Goal: Task Accomplishment & Management: Manage account settings

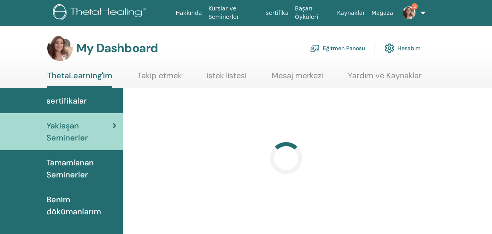
click at [335, 49] on link "Eğitmen Panosu" at bounding box center [337, 48] width 55 height 18
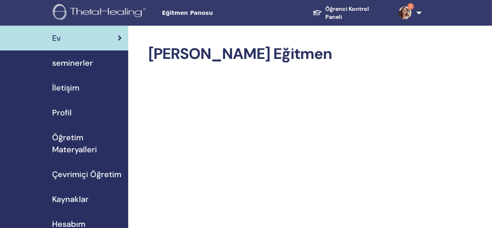
click at [63, 67] on font "seminerler" at bounding box center [72, 63] width 41 height 10
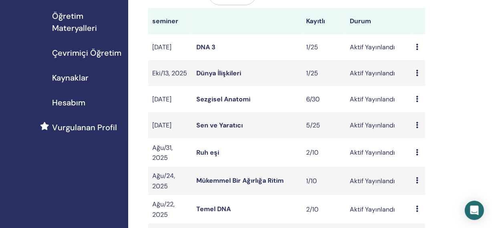
scroll to position [154, 0]
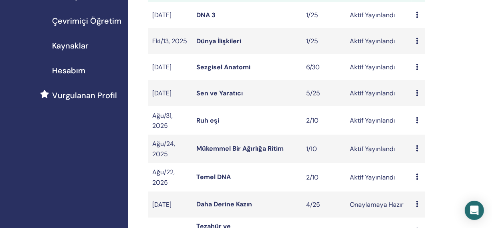
click at [212, 181] on font "Temel DNA" at bounding box center [213, 177] width 34 height 8
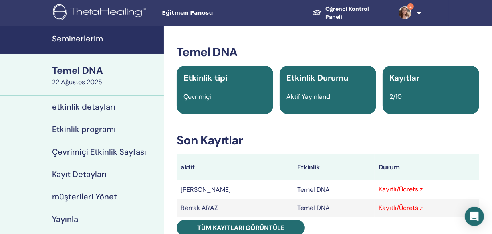
click at [91, 192] on font "müşterileri Yönet" at bounding box center [84, 196] width 65 height 10
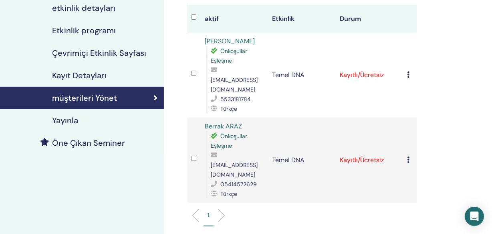
scroll to position [103, 0]
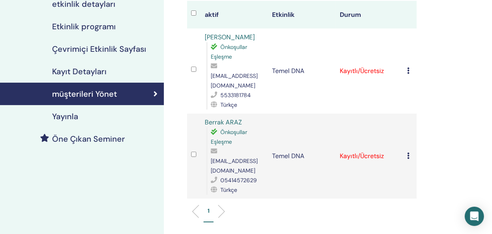
drag, startPoint x: 494, startPoint y: 24, endPoint x: 492, endPoint y: 62, distance: 37.3
click at [492, 62] on html "Eğitmen Panosu Öğrenci Kontrol Paneli 2 IA IŞIL ALTUN ThetaLearning'im ThetaHea…" at bounding box center [246, 14] width 492 height 234
click at [408, 67] on icon at bounding box center [408, 70] width 2 height 6
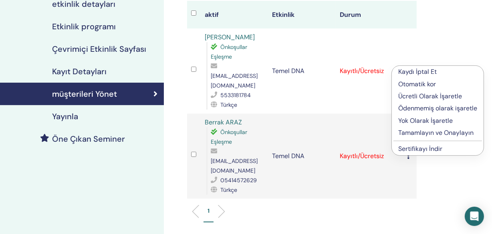
click at [408, 95] on font "Ücretli Olarak İşaretle" at bounding box center [430, 96] width 64 height 8
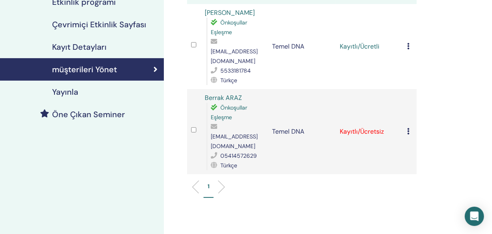
scroll to position [138, 0]
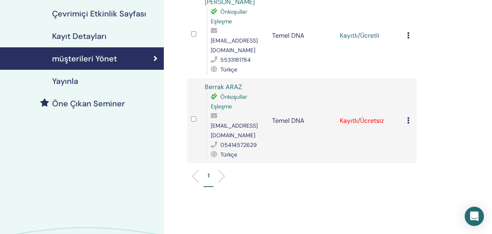
click at [409, 117] on icon at bounding box center [408, 120] width 2 height 6
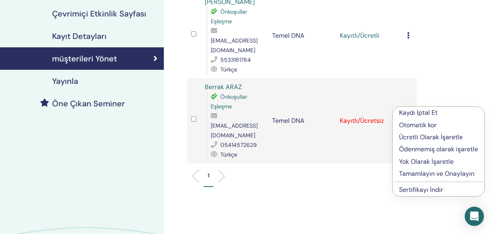
click at [408, 137] on font "Ücretli Olarak İşaretle" at bounding box center [431, 137] width 64 height 8
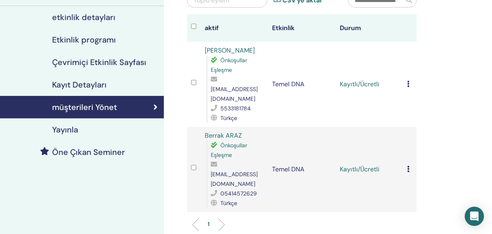
scroll to position [91, 0]
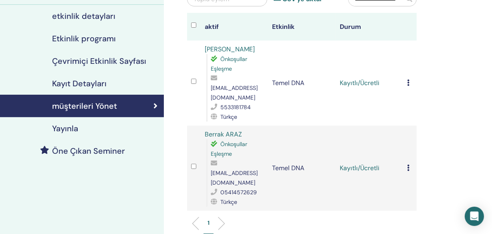
click at [408, 79] on icon at bounding box center [408, 82] width 2 height 6
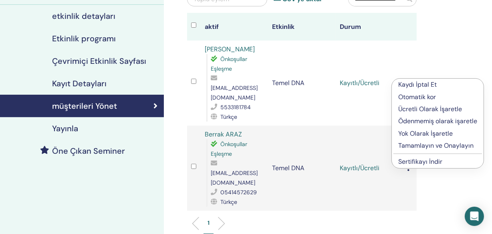
click at [402, 144] on font "Tamamlayın ve Onaylayın" at bounding box center [435, 145] width 75 height 8
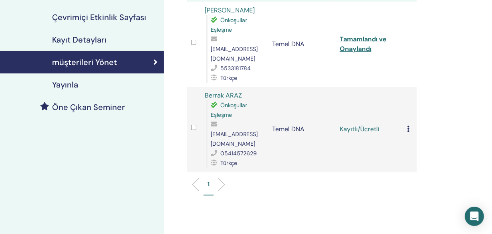
scroll to position [150, 0]
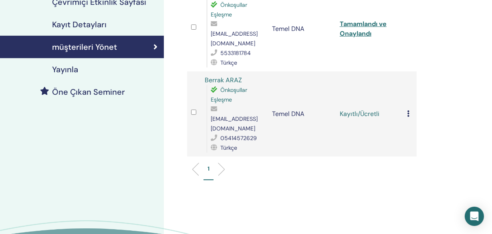
click at [408, 110] on icon at bounding box center [408, 113] width 2 height 6
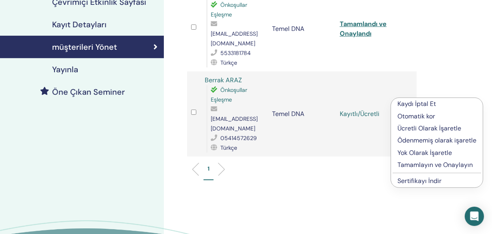
click at [408, 166] on font "Tamamlayın ve Onaylayın" at bounding box center [435, 164] width 75 height 8
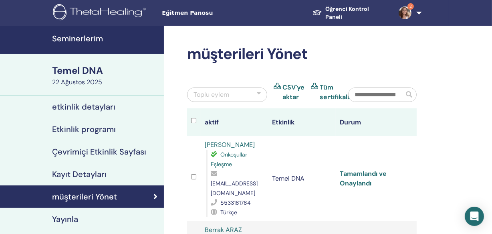
click at [354, 169] on font "Tamamlandı ve Onaylandı" at bounding box center [363, 178] width 47 height 18
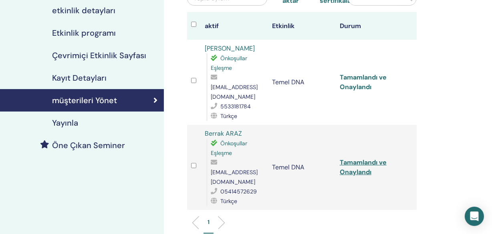
scroll to position [166, 0]
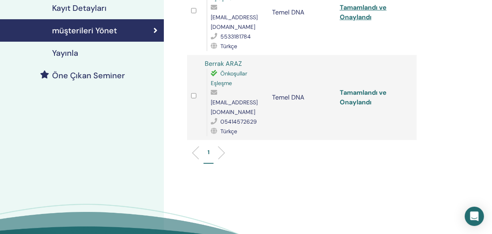
click at [354, 88] on font "Tamamlandı ve Onaylandı" at bounding box center [363, 97] width 47 height 18
